Goal: Navigation & Orientation: Go to known website

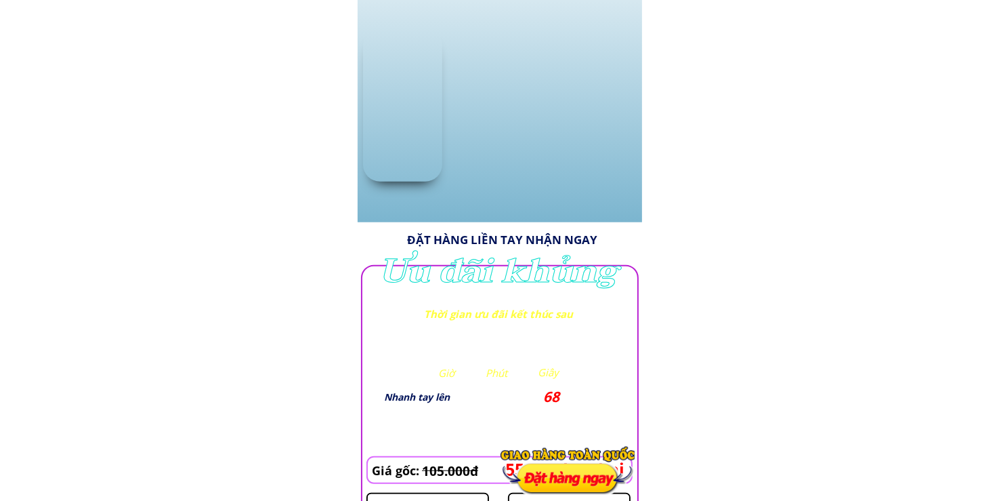
scroll to position [1423, 0]
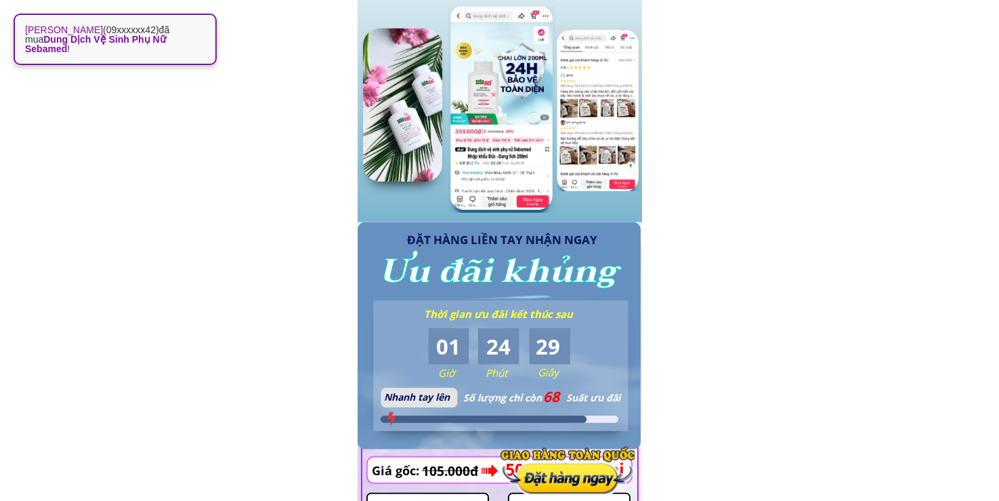
scroll to position [1423, 0]
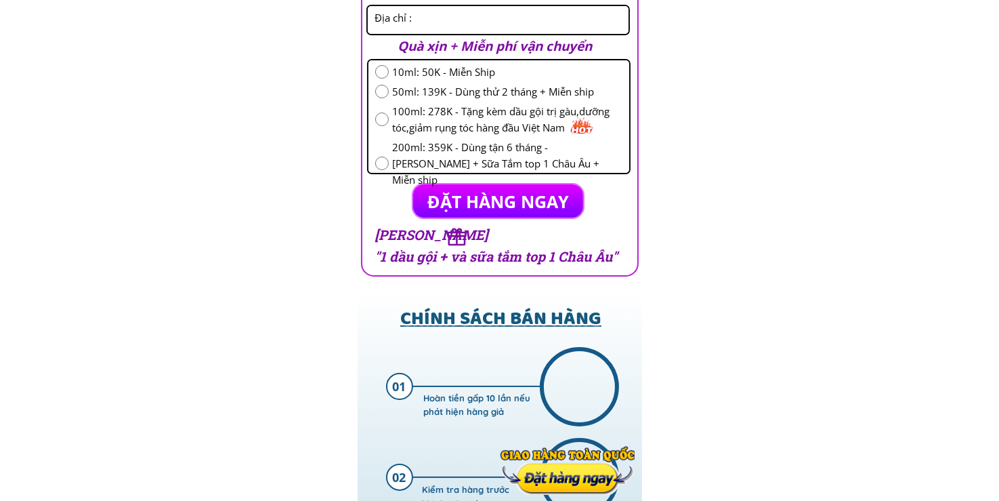
scroll to position [9960, 0]
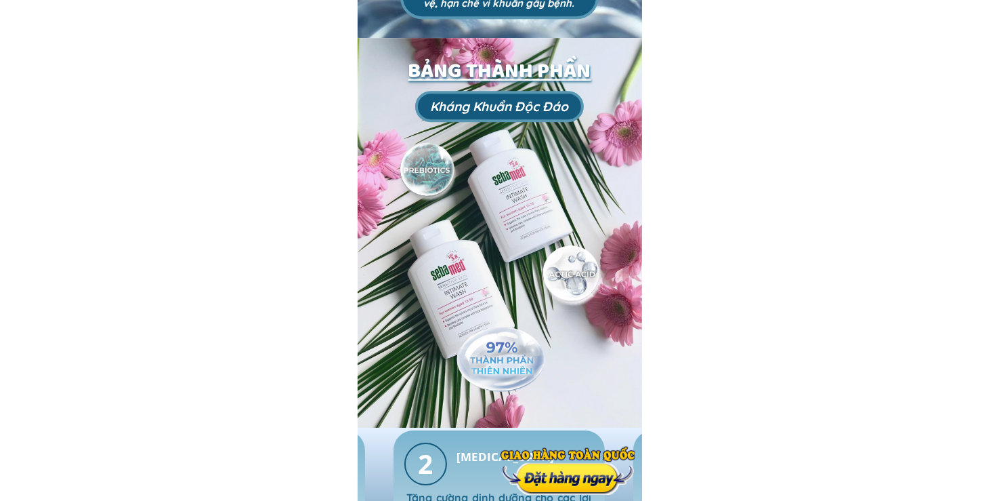
click at [566, 479] on div at bounding box center [568, 470] width 134 height 49
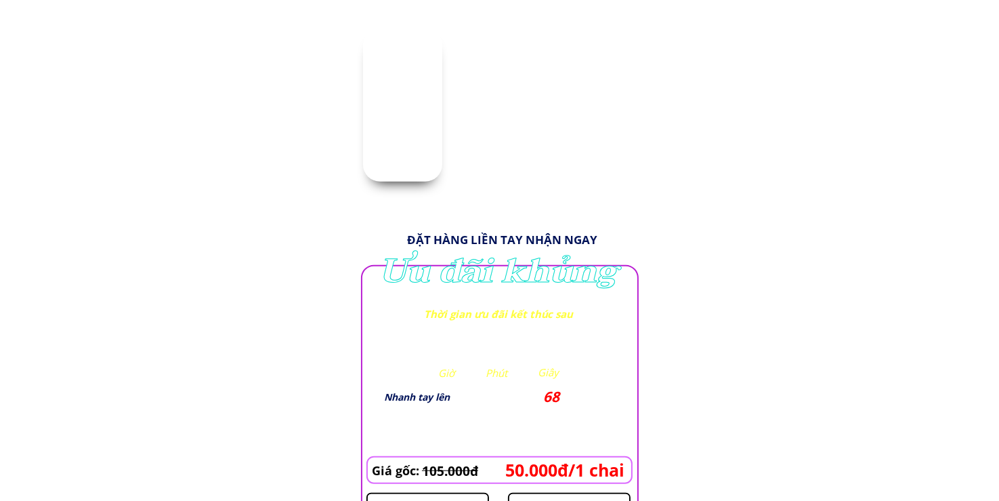
scroll to position [1423, 0]
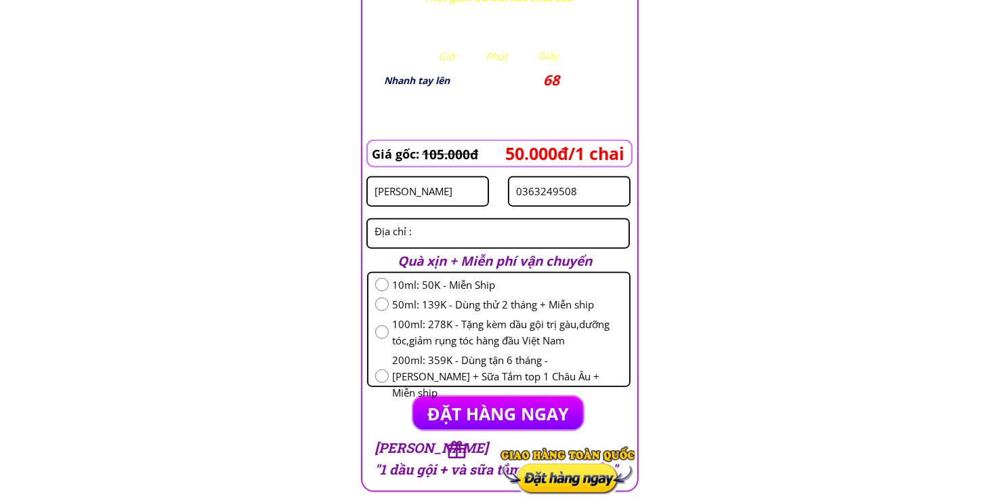
scroll to position [1581, 0]
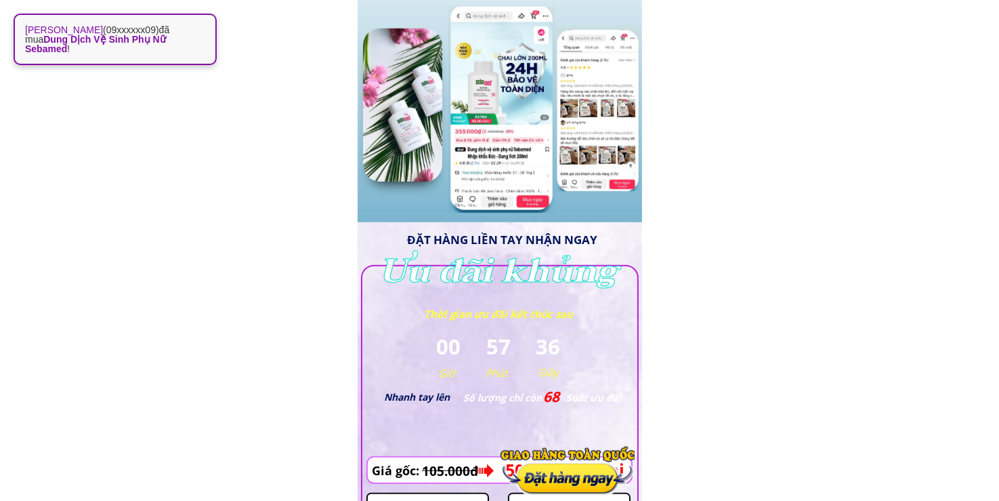
scroll to position [1423, 0]
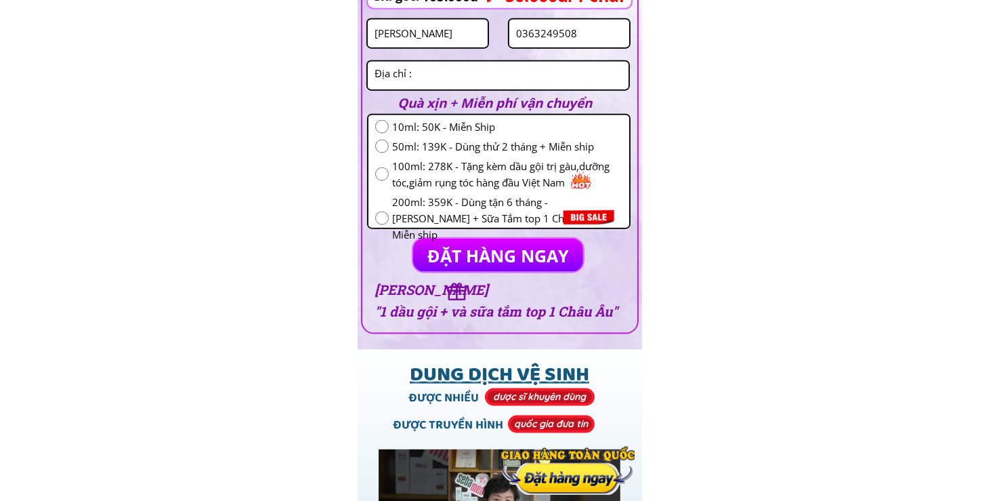
scroll to position [1423, 0]
